Goal: Information Seeking & Learning: Learn about a topic

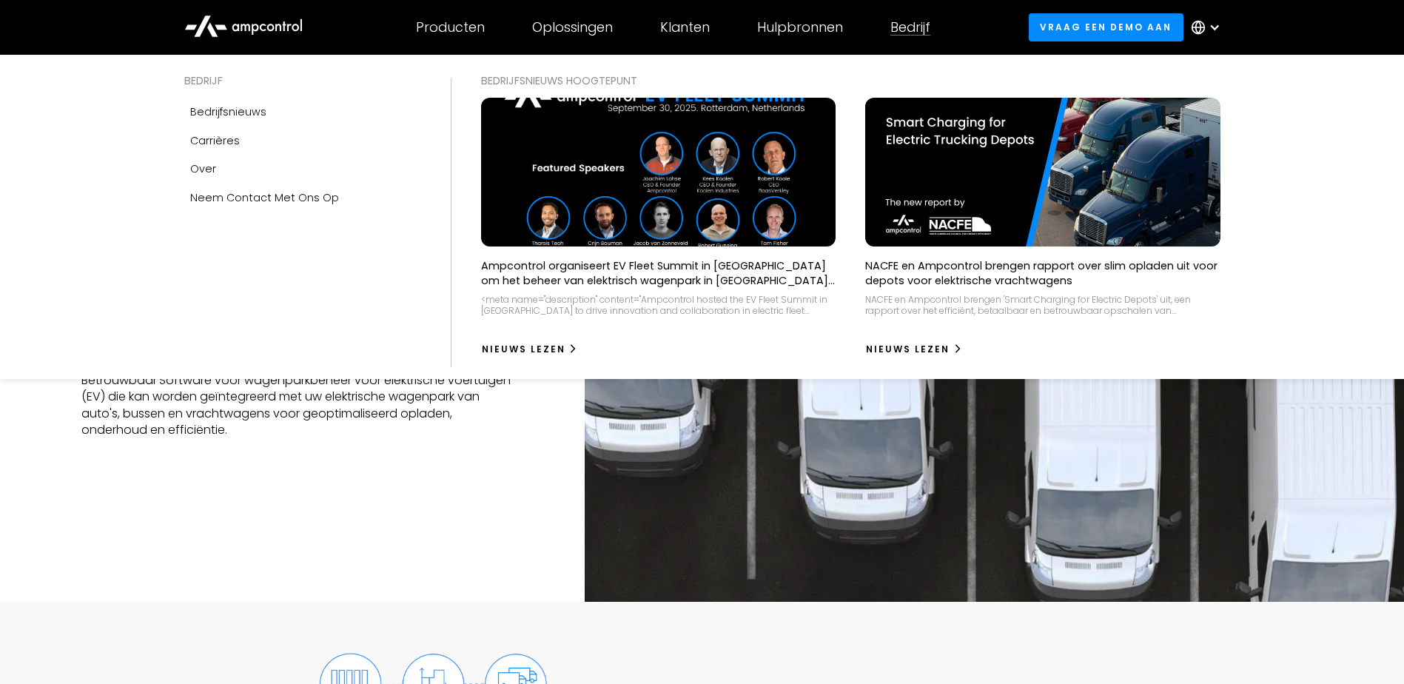
click at [915, 19] on div "Bedrijf" at bounding box center [910, 27] width 40 height 16
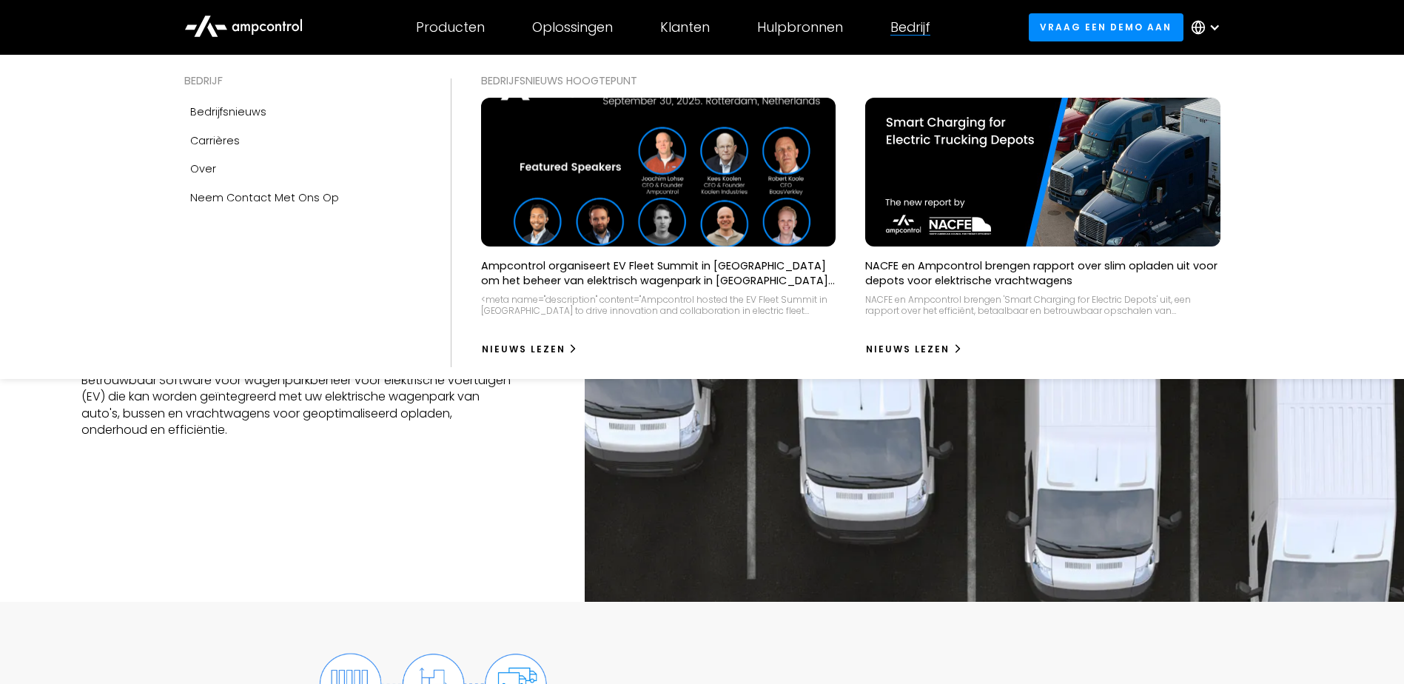
click at [663, 147] on img at bounding box center [658, 172] width 390 height 164
